Goal: Task Accomplishment & Management: Use online tool/utility

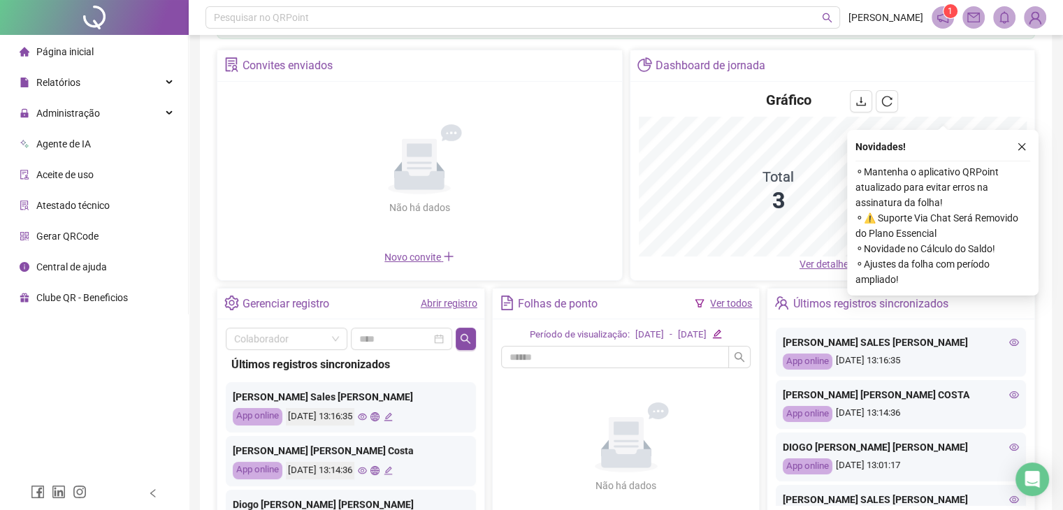
scroll to position [162, 0]
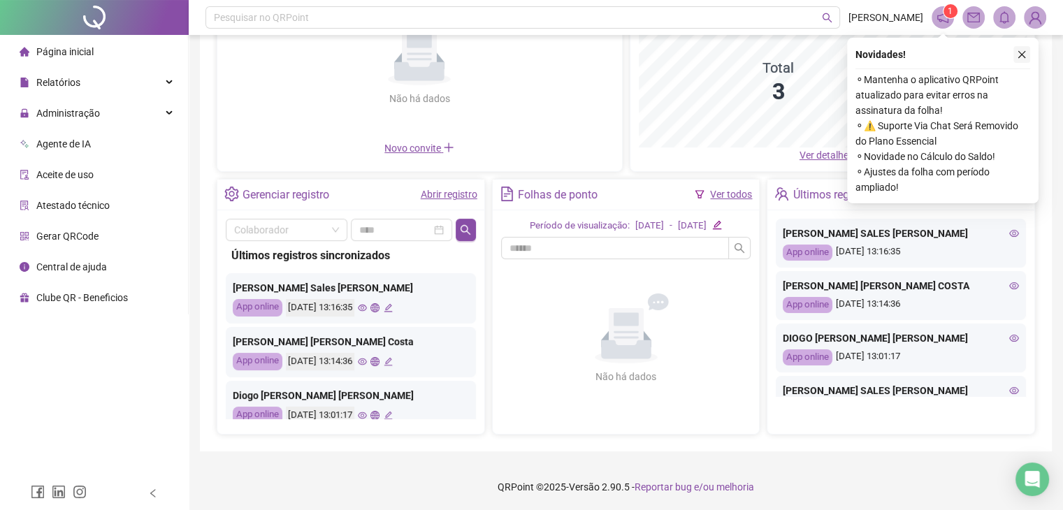
click at [1021, 61] on button "button" at bounding box center [1021, 54] width 17 height 17
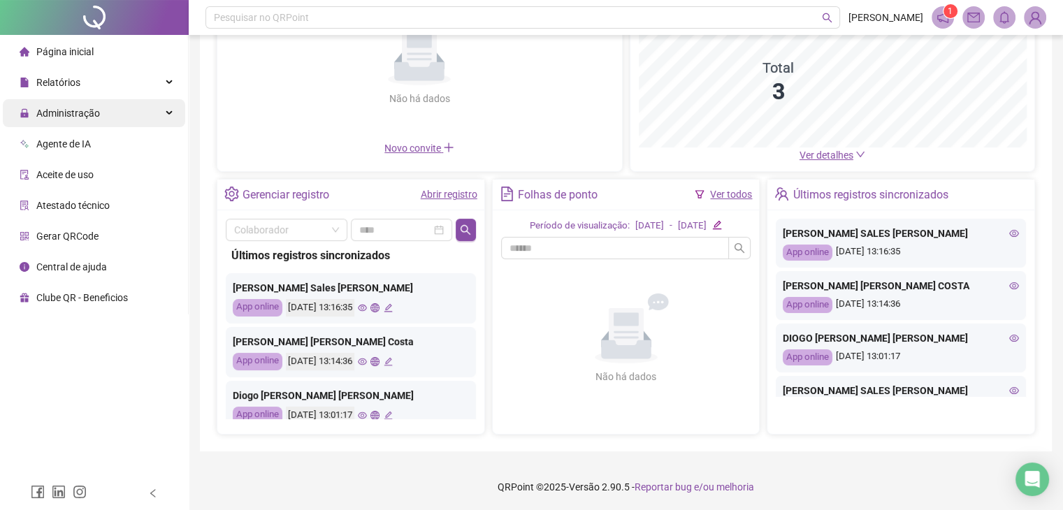
click at [71, 108] on span "Administração" at bounding box center [68, 113] width 64 height 11
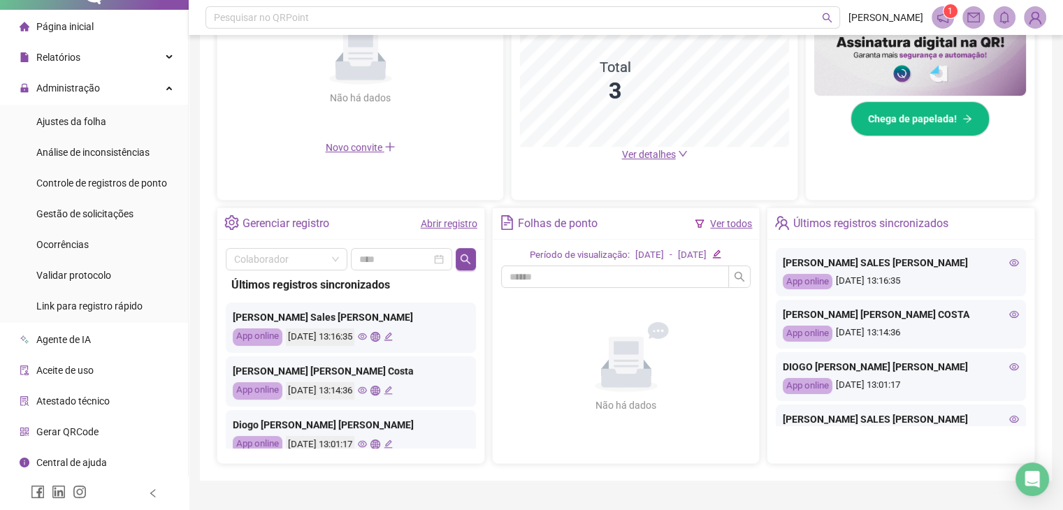
scroll to position [0, 0]
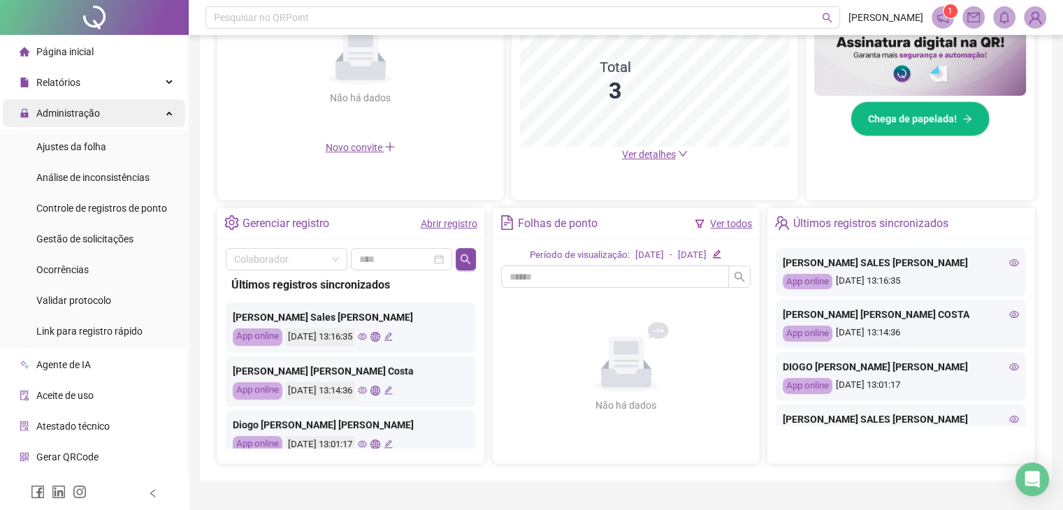
click at [95, 112] on span "Administração" at bounding box center [68, 113] width 64 height 11
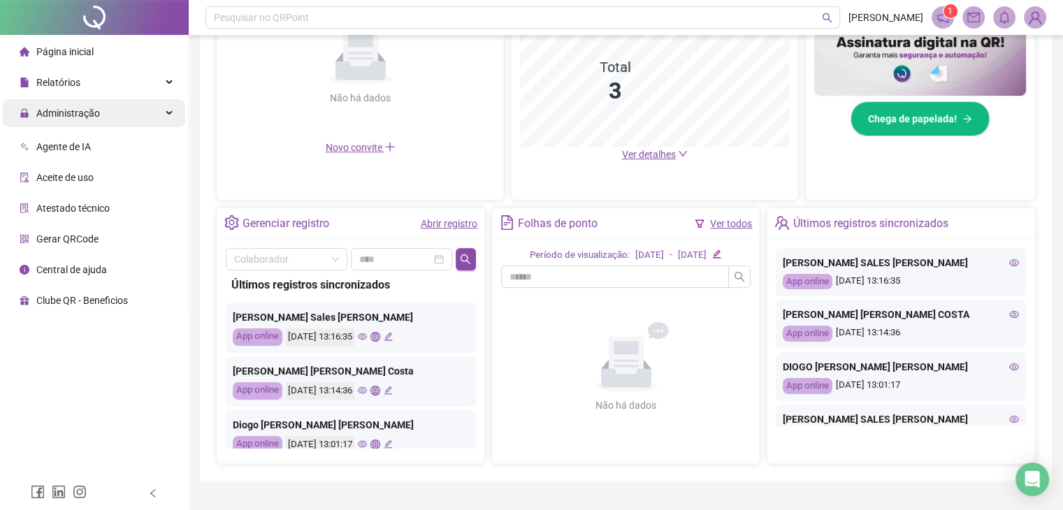
click at [95, 112] on span "Administração" at bounding box center [68, 113] width 64 height 11
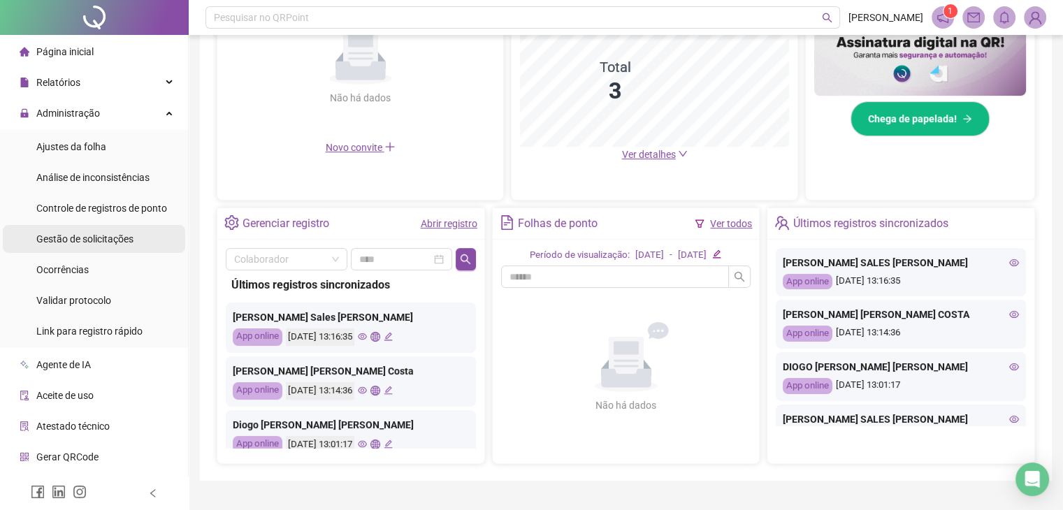
click at [109, 249] on div "Gestão de solicitações" at bounding box center [84, 239] width 97 height 28
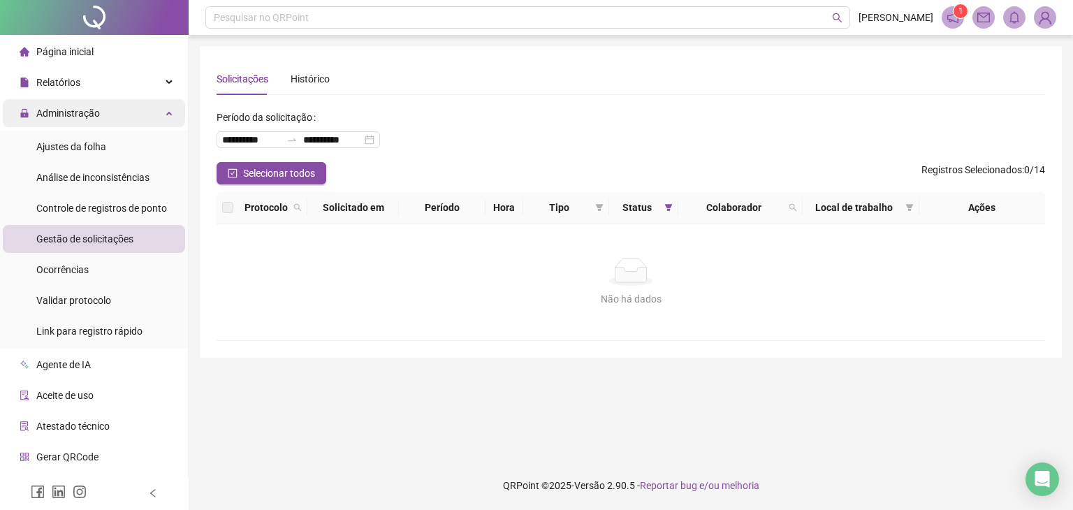
click at [99, 120] on div "Administração" at bounding box center [94, 113] width 182 height 28
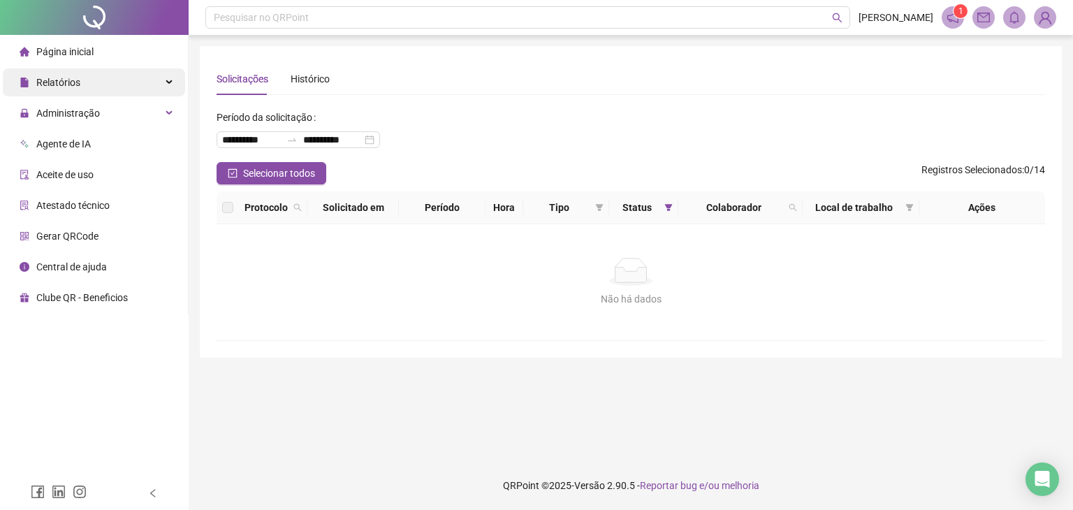
click at [108, 89] on div "Relatórios" at bounding box center [94, 82] width 182 height 28
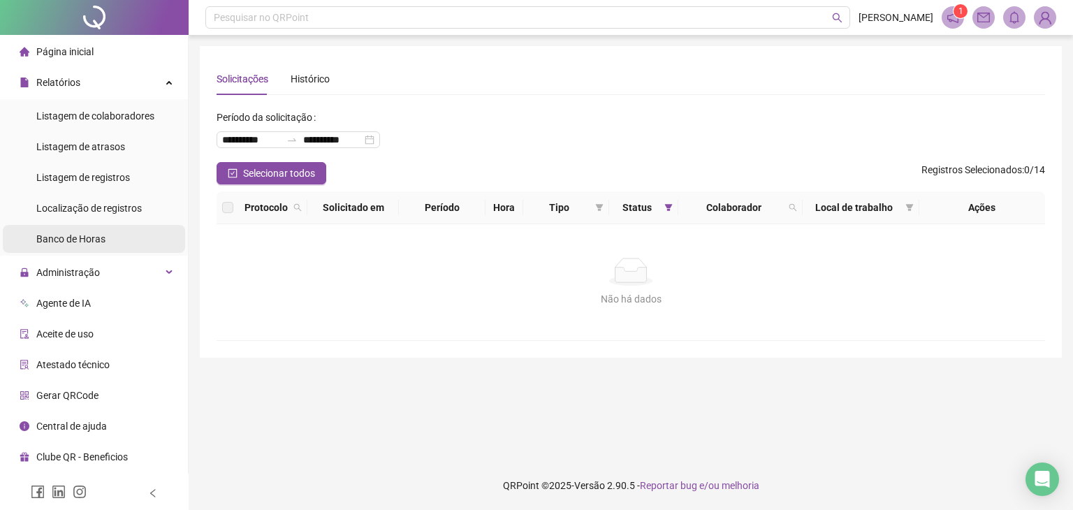
click at [87, 244] on span "Banco de Horas" at bounding box center [70, 238] width 69 height 11
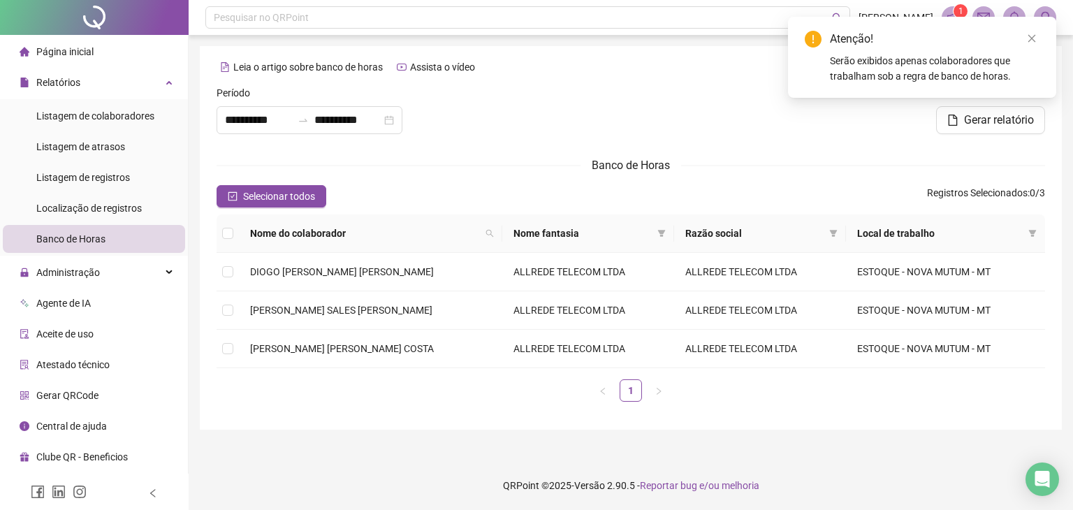
type input "**********"
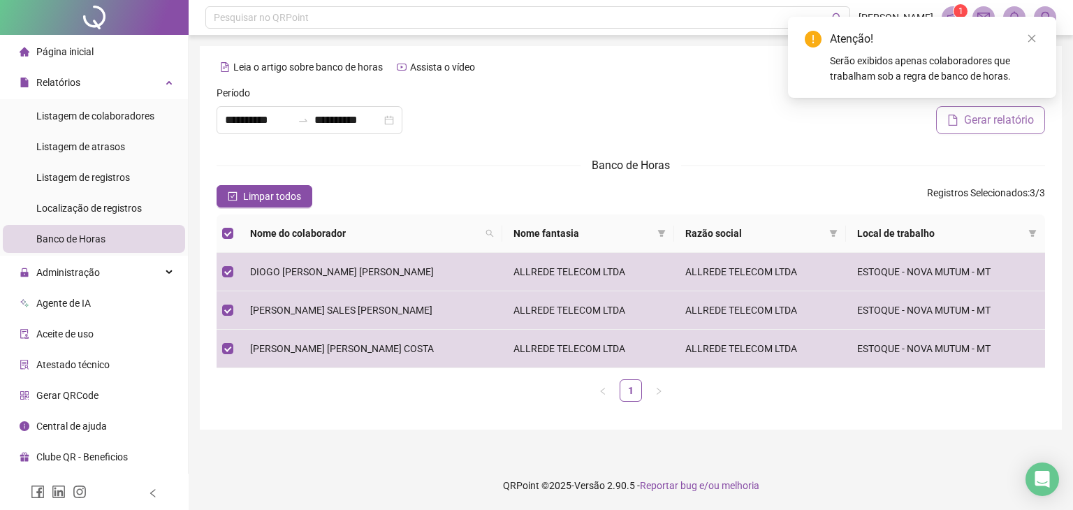
click at [961, 129] on button "Gerar relatório" at bounding box center [990, 120] width 109 height 28
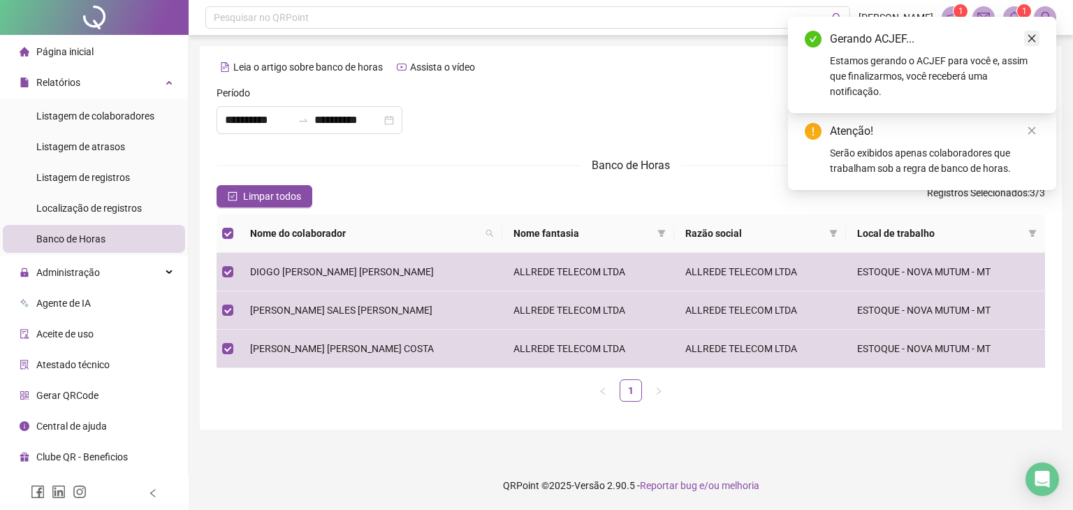
click at [1029, 40] on icon "close" at bounding box center [1032, 39] width 10 height 10
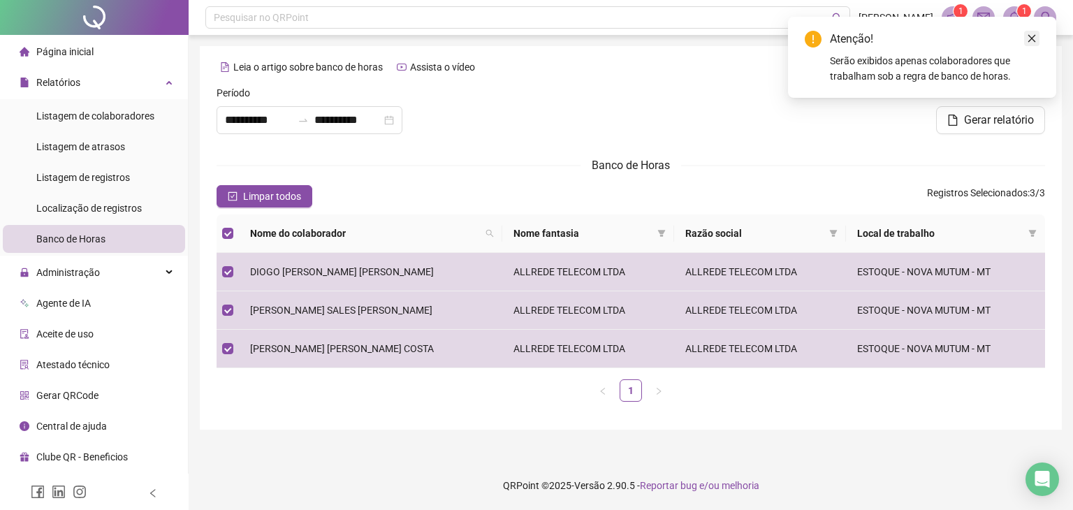
click at [1032, 34] on icon "close" at bounding box center [1032, 39] width 10 height 10
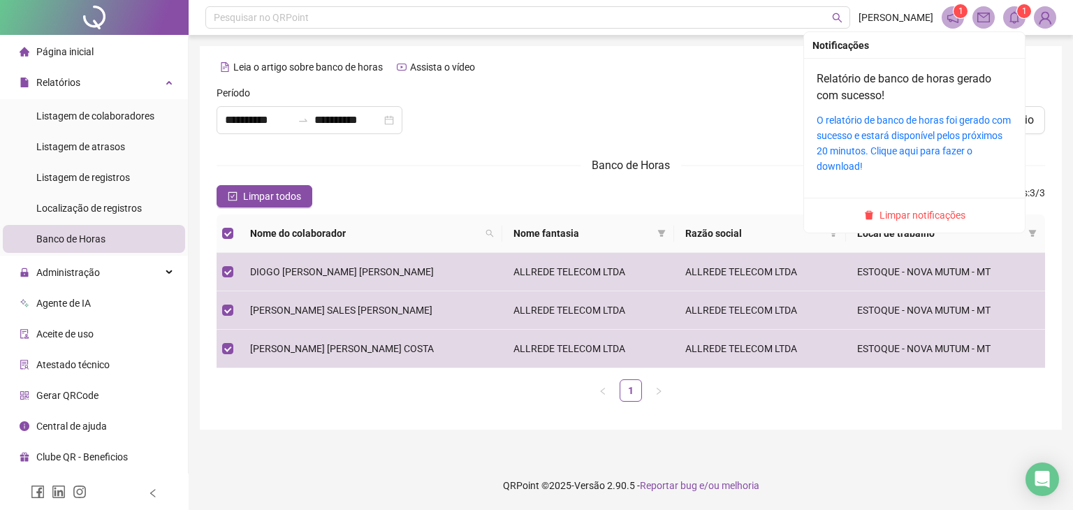
click at [900, 126] on div "O relatório de banco de horas foi gerado com sucesso e estará disponível pelos …" at bounding box center [915, 142] width 196 height 61
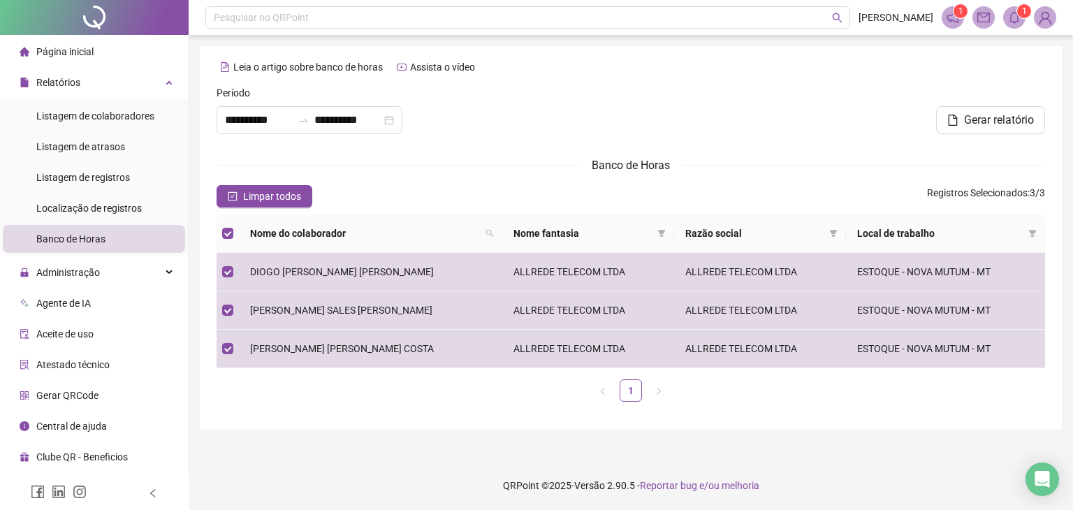
click at [1018, 16] on icon "bell" at bounding box center [1015, 17] width 10 height 13
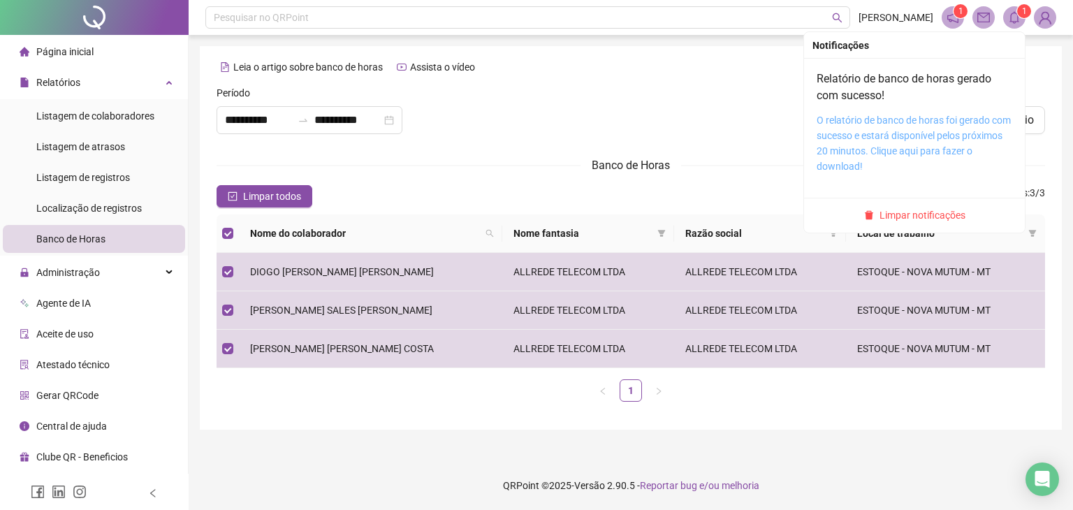
click at [847, 136] on link "O relatório de banco de horas foi gerado com sucesso e estará disponível pelos …" at bounding box center [914, 143] width 194 height 57
